Goal: Task Accomplishment & Management: Manage account settings

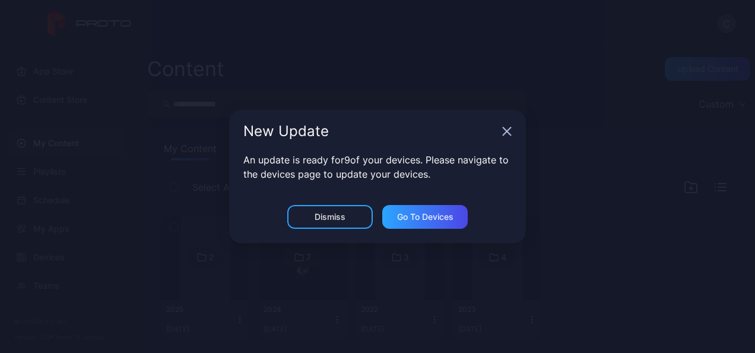
click at [11, 53] on div "New Update An update is ready for 9 of your devices. Please navigate to the dev…" at bounding box center [377, 176] width 755 height 353
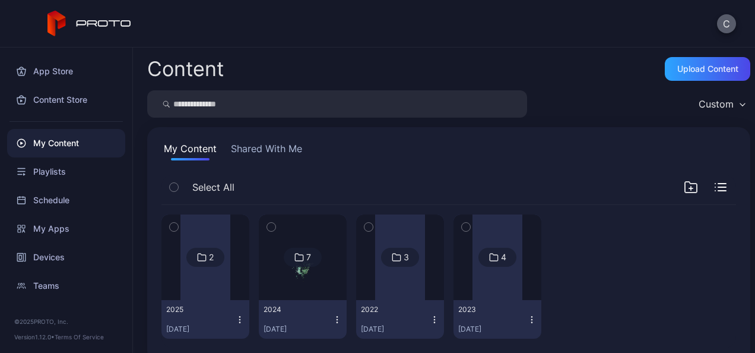
click at [720, 27] on button "C" at bounding box center [726, 23] width 19 height 19
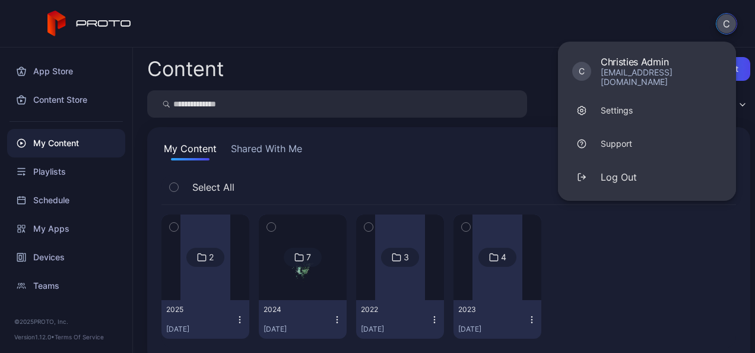
drag, startPoint x: 720, startPoint y: 24, endPoint x: 705, endPoint y: 25, distance: 14.3
click at [720, 24] on button "C" at bounding box center [726, 23] width 21 height 21
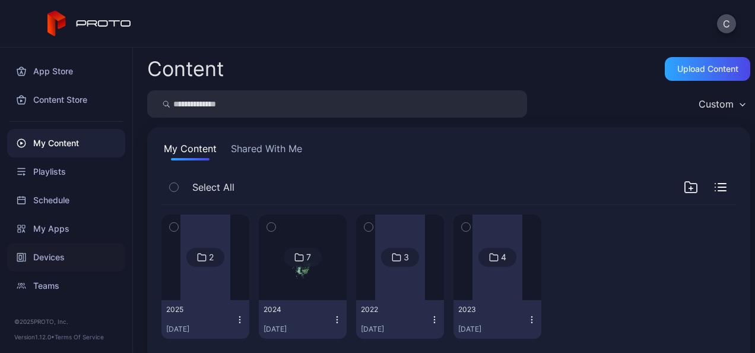
click at [68, 254] on div "Devices" at bounding box center [66, 257] width 118 height 28
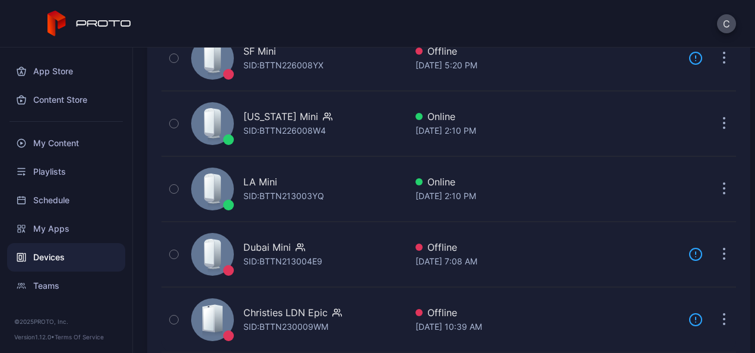
scroll to position [649, 0]
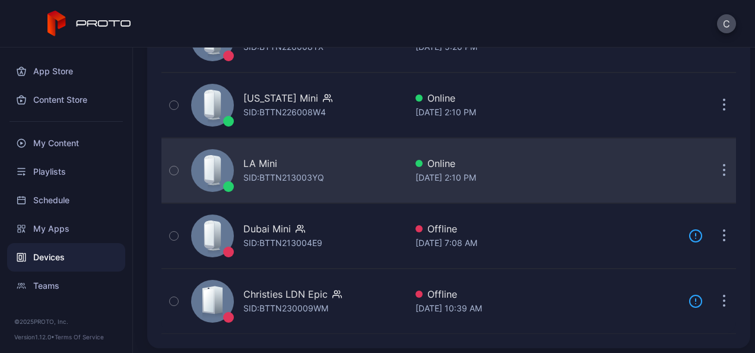
click at [723, 168] on icon "button" at bounding box center [724, 171] width 3 height 14
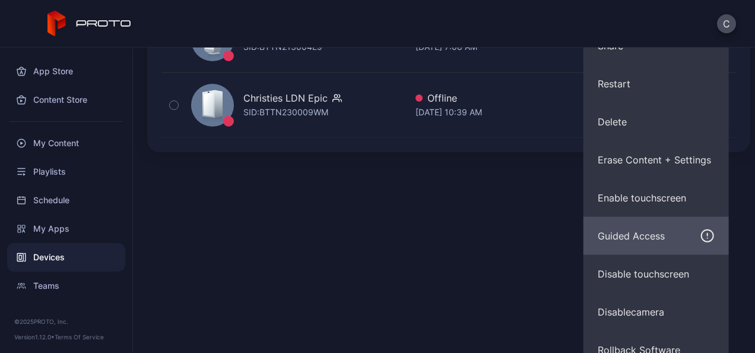
scroll to position [861, 0]
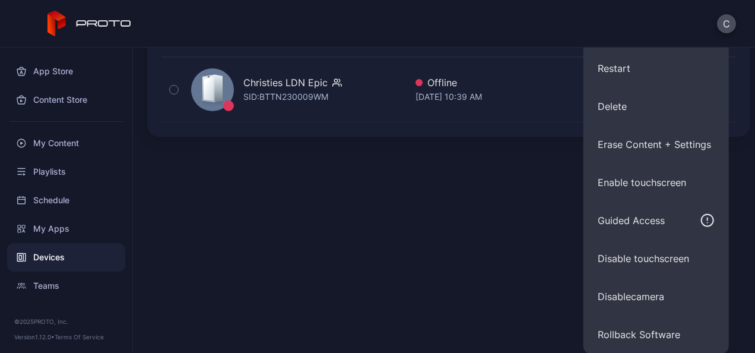
click at [460, 273] on div "Devices Connect device Custom My Devices Shared With Me Name Last Seen Paris Pr…" at bounding box center [444, 199] width 622 height 305
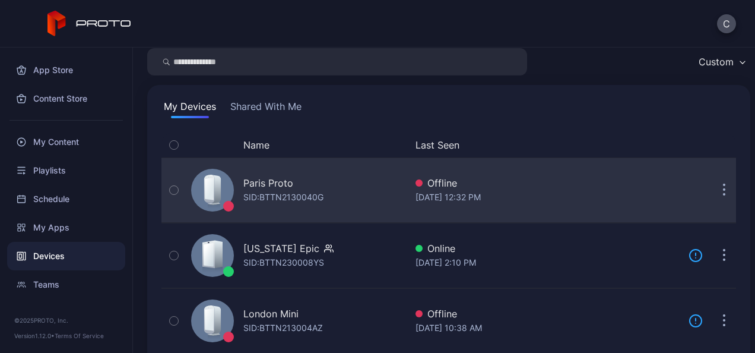
scroll to position [59, 0]
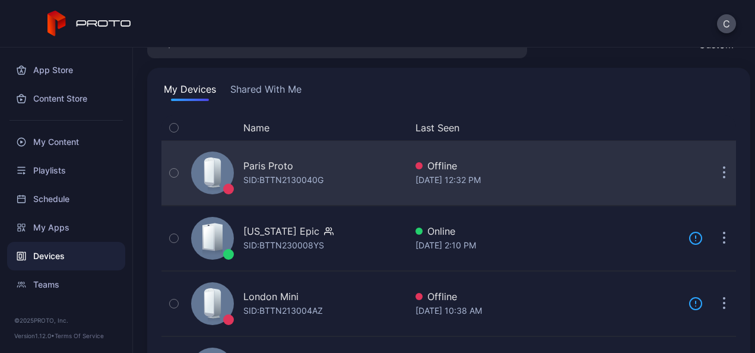
click at [172, 172] on icon "button" at bounding box center [174, 172] width 8 height 13
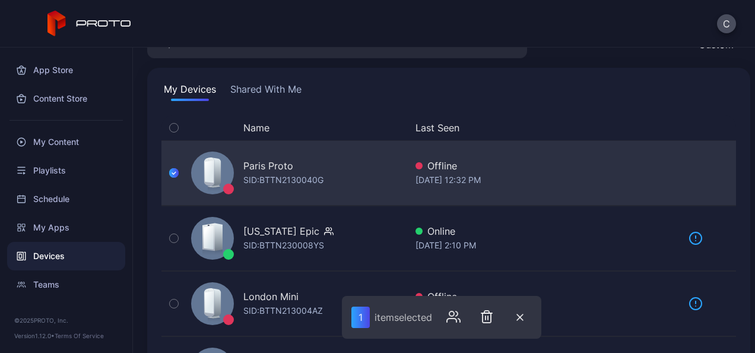
click at [172, 172] on icon "button" at bounding box center [173, 172] width 9 height 13
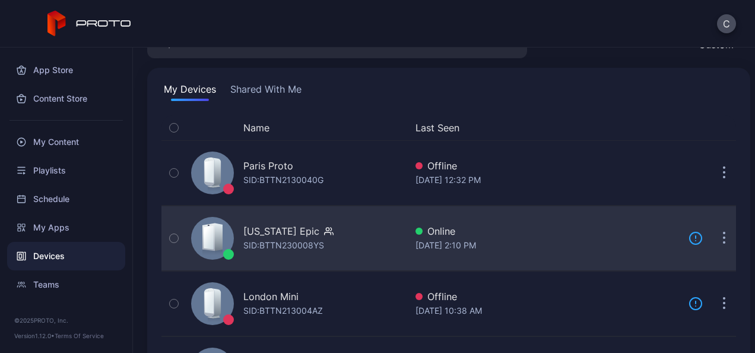
click at [712, 236] on button "button" at bounding box center [724, 238] width 24 height 24
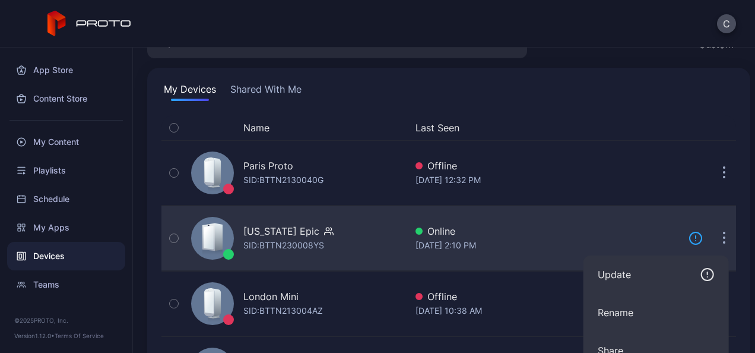
click at [712, 234] on button "button" at bounding box center [724, 238] width 24 height 24
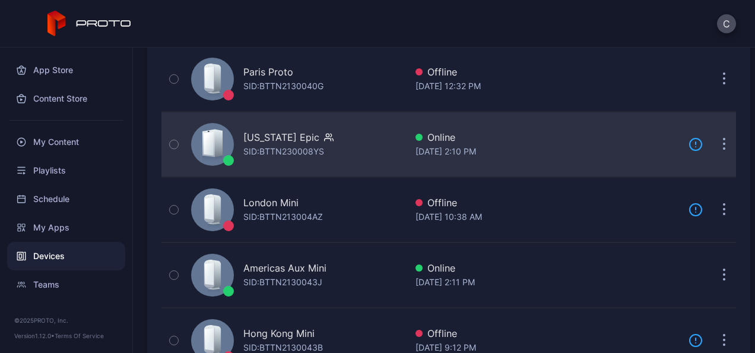
scroll to position [178, 0]
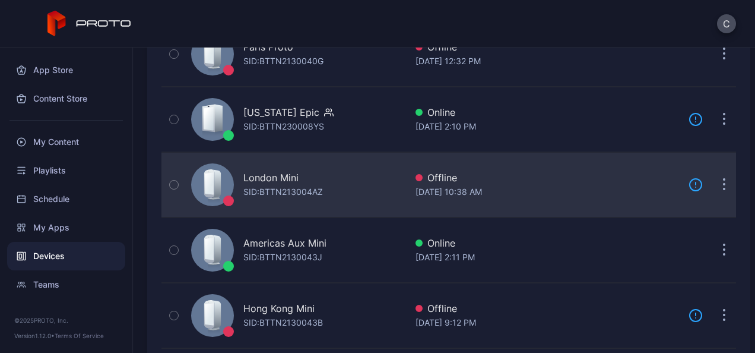
click at [712, 189] on button "button" at bounding box center [724, 185] width 24 height 24
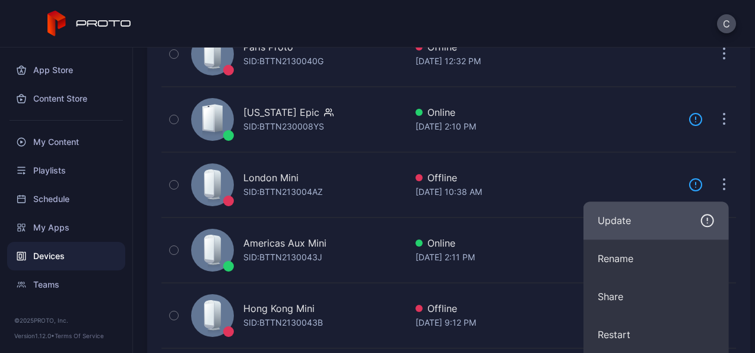
click at [653, 218] on div "Update" at bounding box center [656, 220] width 117 height 14
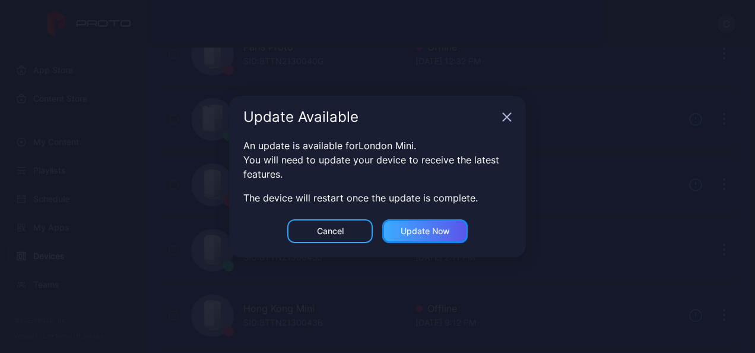
click at [413, 232] on div "Update now" at bounding box center [425, 230] width 49 height 9
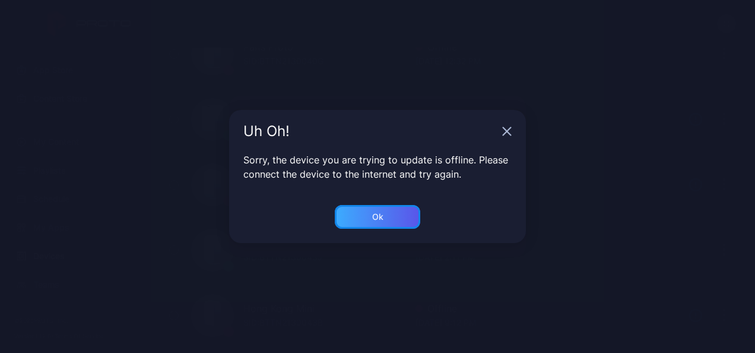
click at [403, 217] on div "Ok" at bounding box center [377, 217] width 85 height 24
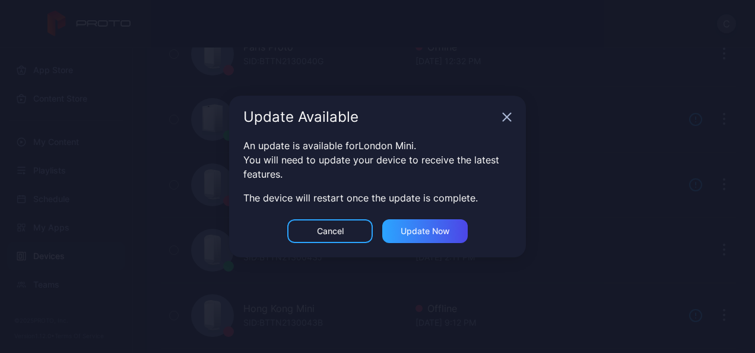
click at [505, 115] on icon "button" at bounding box center [507, 117] width 8 height 8
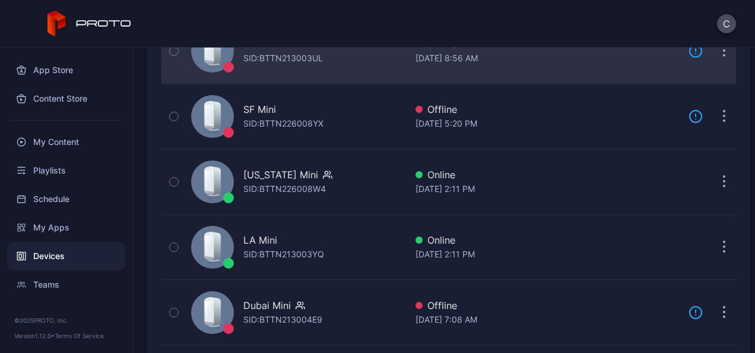
scroll to position [594, 0]
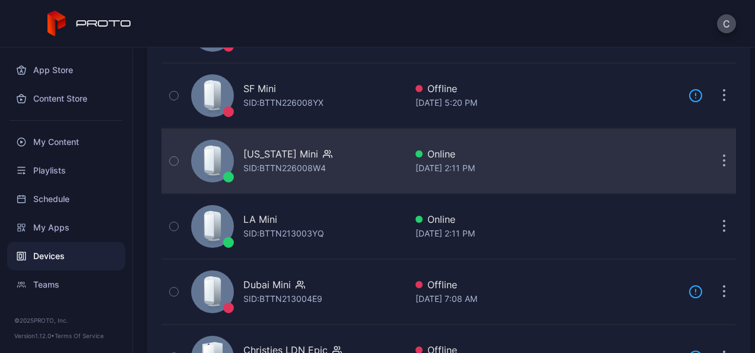
click at [712, 154] on button "button" at bounding box center [724, 161] width 24 height 24
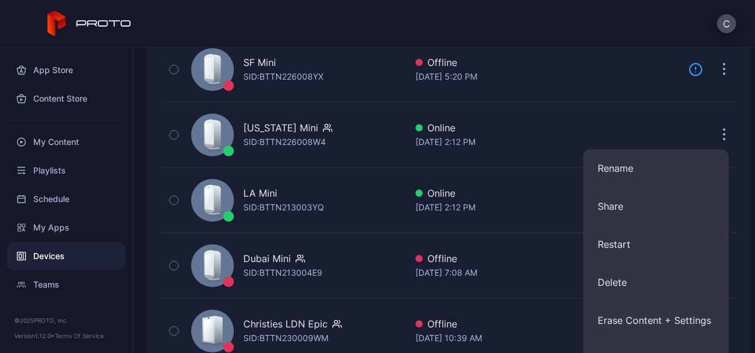
scroll to position [618, 0]
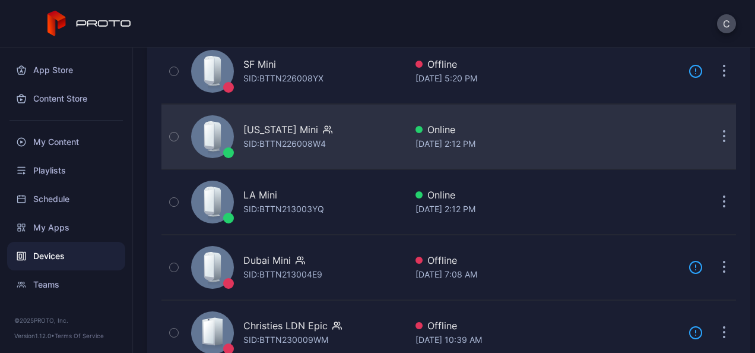
click at [331, 159] on div "[US_STATE] Mini SID: BTTN226008W4" at bounding box center [296, 136] width 220 height 59
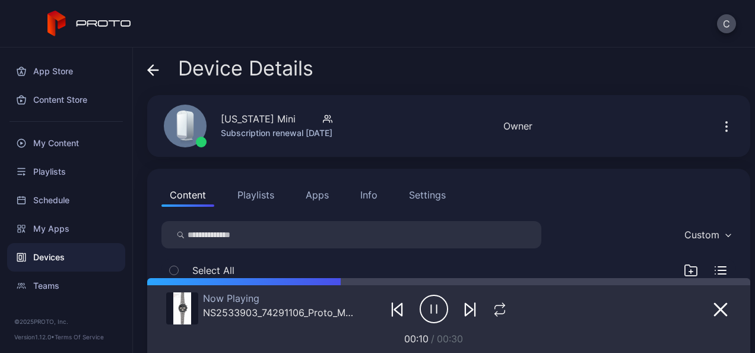
click at [450, 191] on button "Settings" at bounding box center [427, 195] width 53 height 24
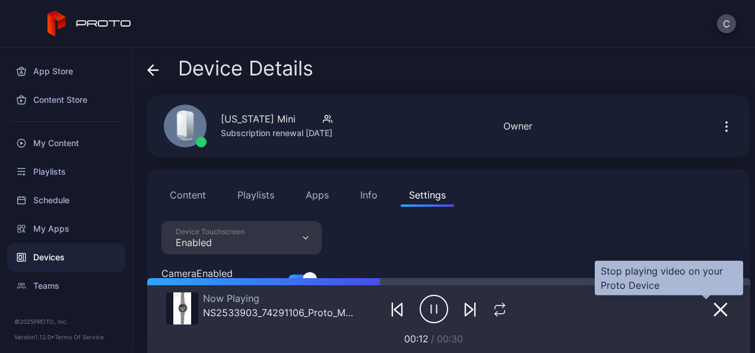
click at [714, 305] on icon "button" at bounding box center [721, 309] width 14 height 14
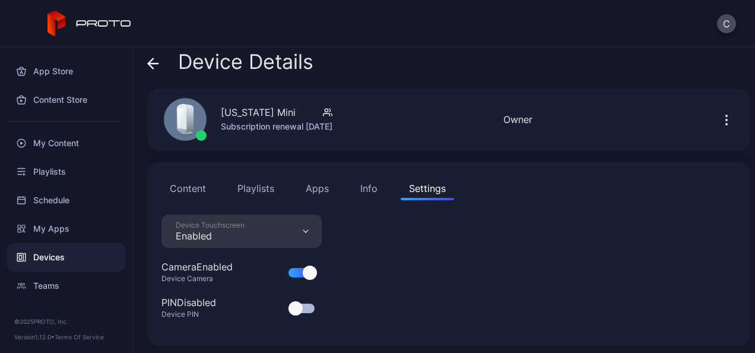
scroll to position [8, 0]
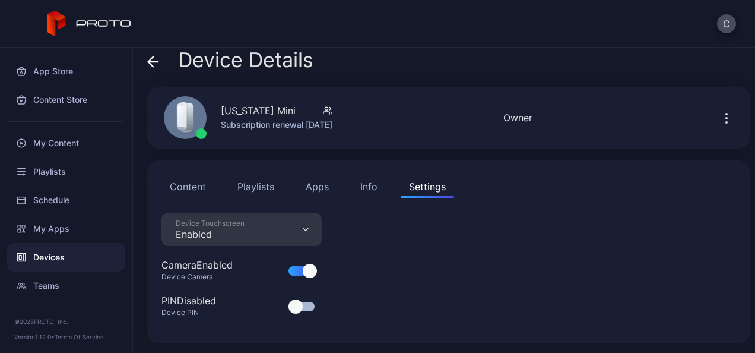
click at [374, 181] on div "Info" at bounding box center [368, 186] width 17 height 14
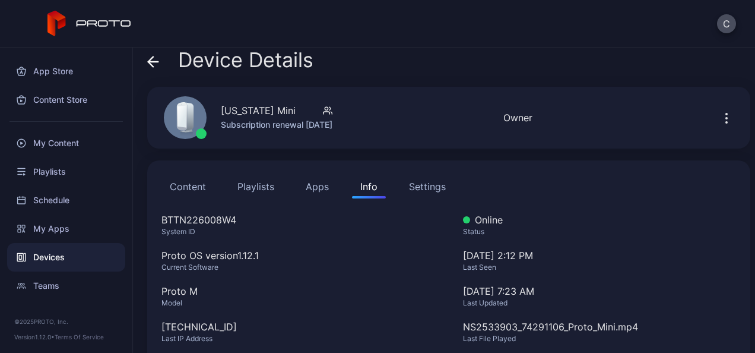
click at [202, 177] on button "Content" at bounding box center [187, 187] width 53 height 24
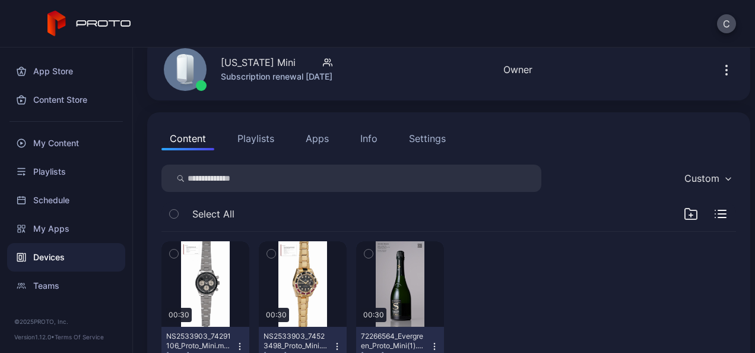
scroll to position [0, 0]
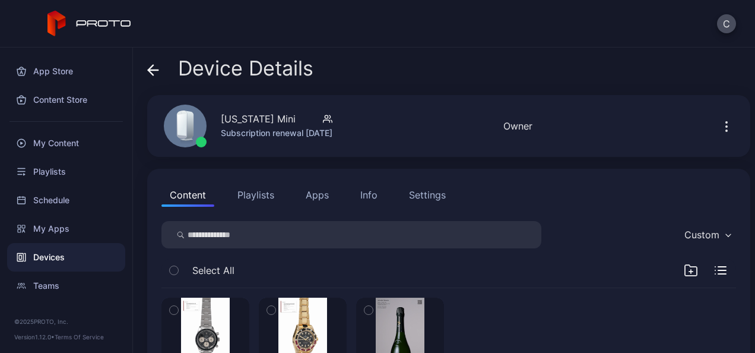
click at [157, 77] on span at bounding box center [153, 68] width 12 height 23
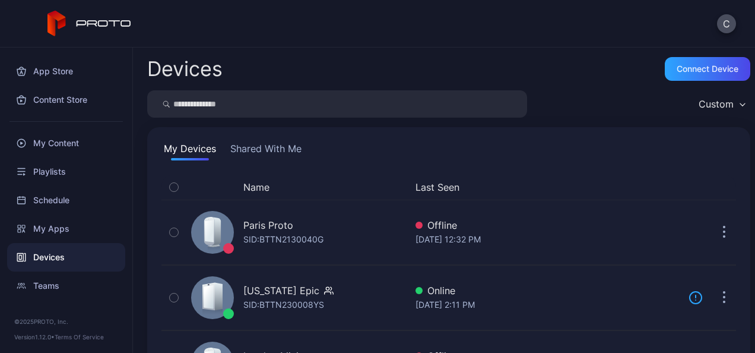
scroll to position [618, 0]
